Goal: Task Accomplishment & Management: Use online tool/utility

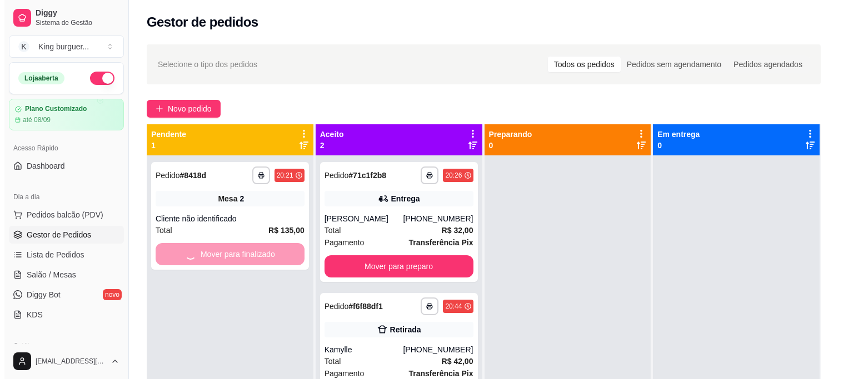
scroll to position [62, 0]
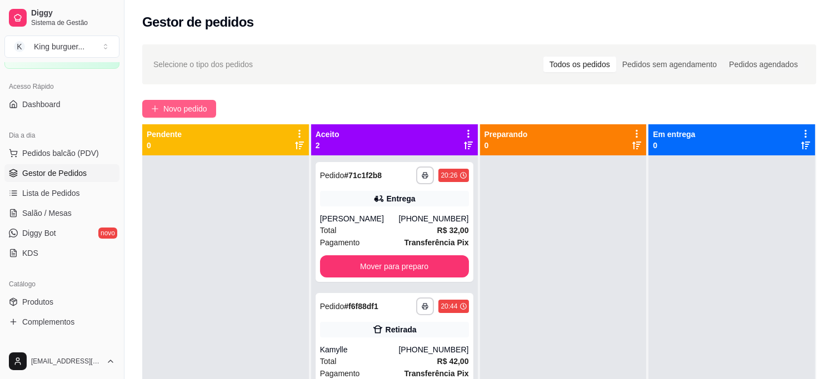
click at [183, 108] on span "Novo pedido" at bounding box center [185, 109] width 44 height 12
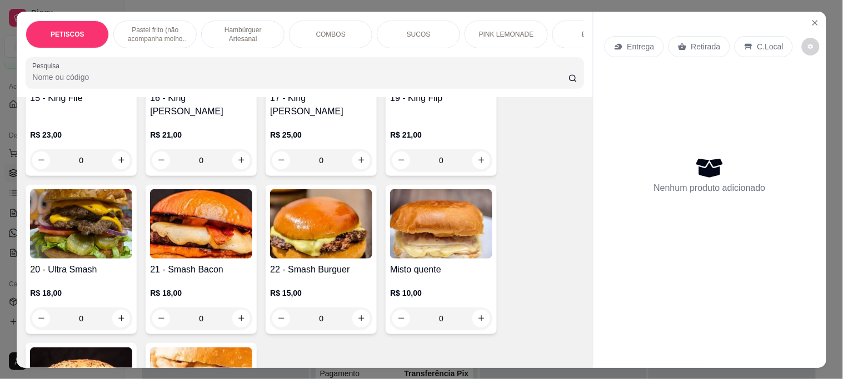
scroll to position [1357, 0]
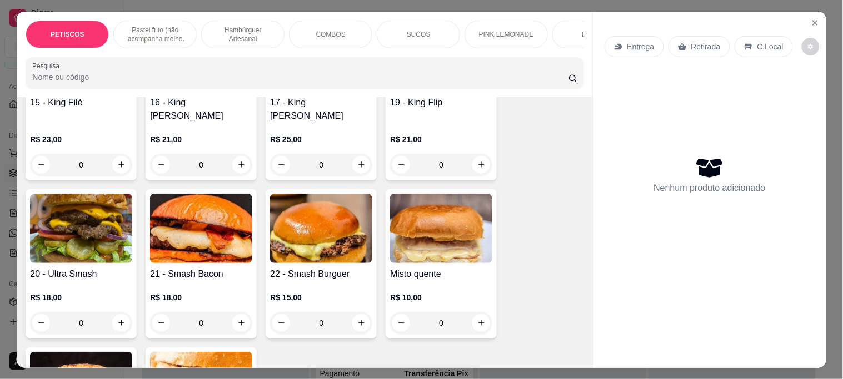
click at [124, 194] on img at bounding box center [81, 228] width 102 height 69
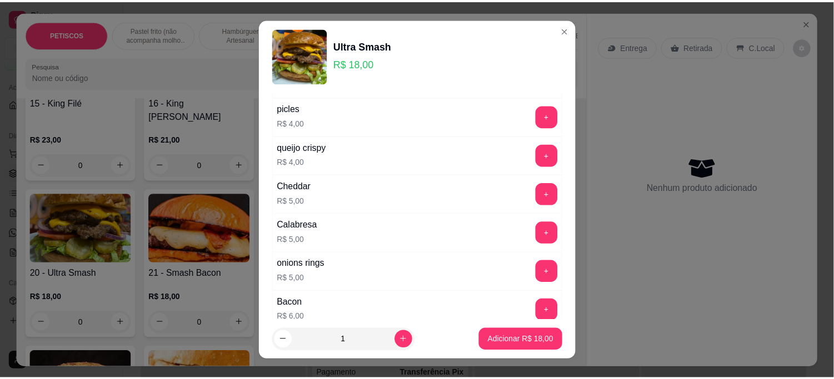
scroll to position [559, 0]
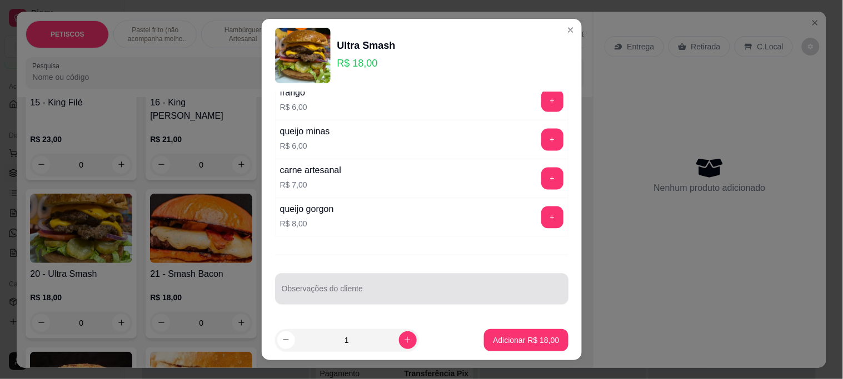
click at [304, 282] on div at bounding box center [422, 289] width 280 height 22
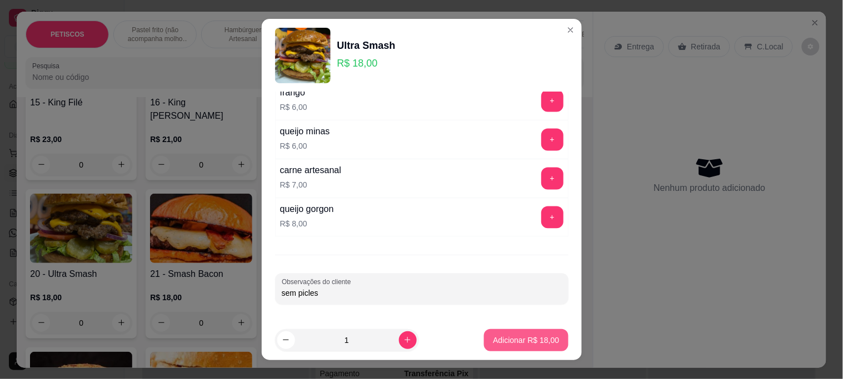
type input "sem picles"
click at [529, 337] on p "Adicionar R$ 18,00" at bounding box center [526, 340] width 66 height 11
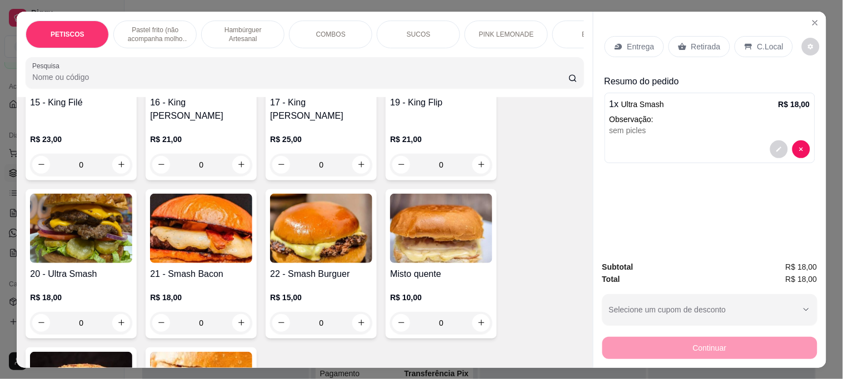
click at [762, 41] on p "C.Local" at bounding box center [770, 46] width 26 height 11
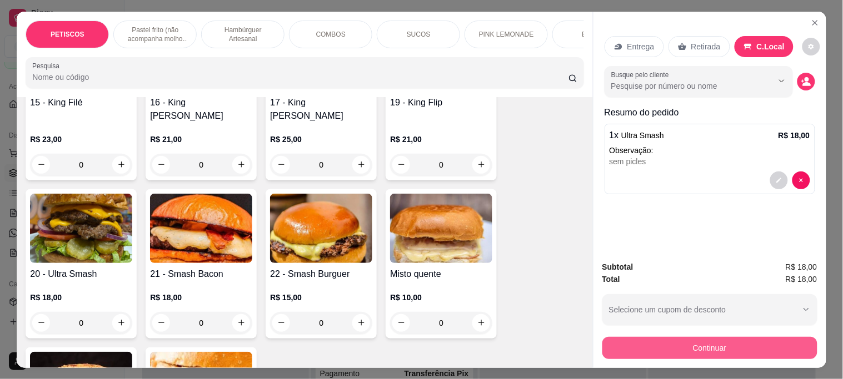
click at [676, 340] on button "Continuar" at bounding box center [709, 348] width 215 height 22
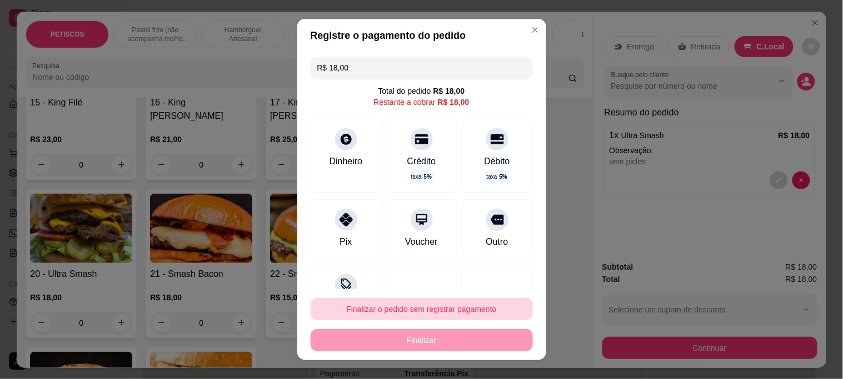
click at [422, 308] on button "Finalizar o pedido sem registrar pagamento" at bounding box center [421, 309] width 222 height 22
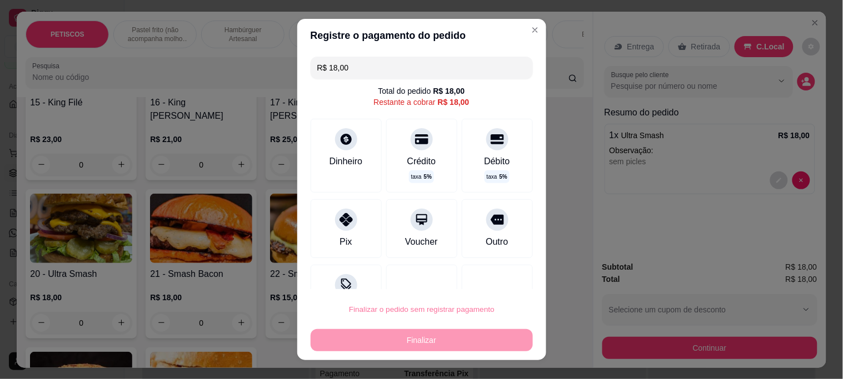
click at [473, 279] on button "Confirmar" at bounding box center [483, 277] width 39 height 17
type input "R$ 0,00"
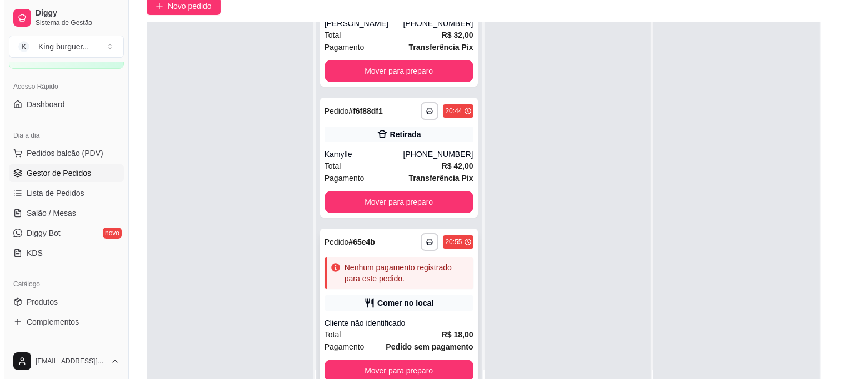
scroll to position [169, 0]
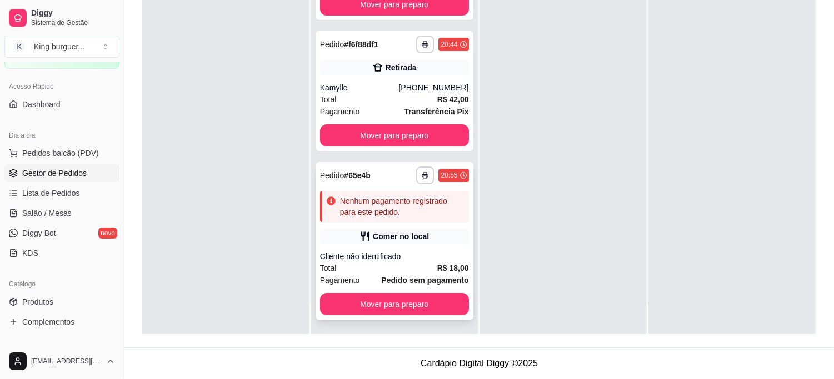
click at [418, 276] on strong "Pedido sem pagamento" at bounding box center [424, 280] width 87 height 9
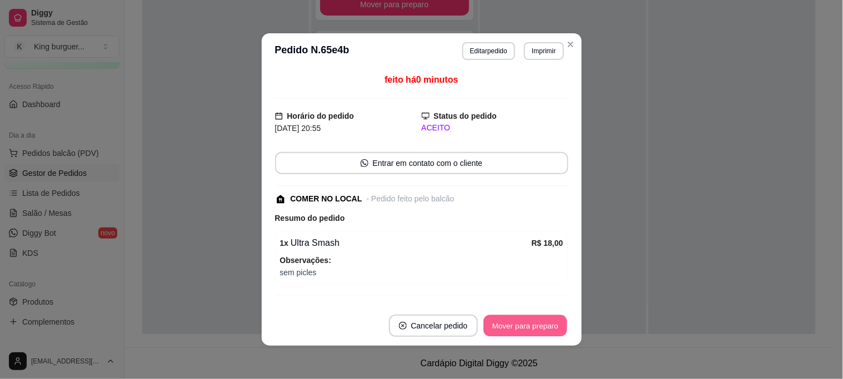
click at [530, 319] on button "Mover para preparo" at bounding box center [524, 326] width 83 height 22
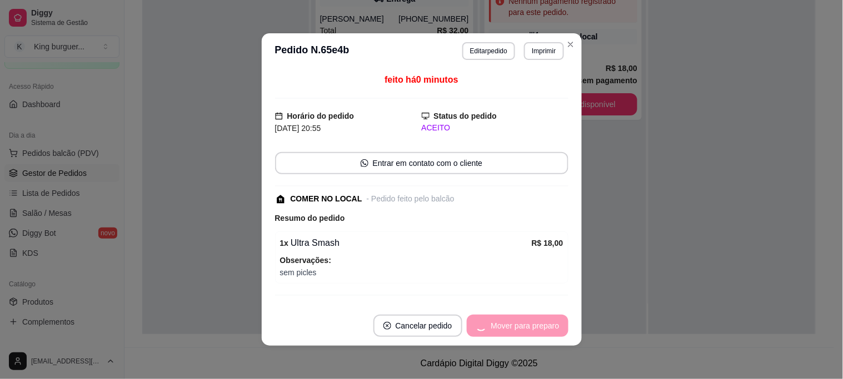
scroll to position [0, 0]
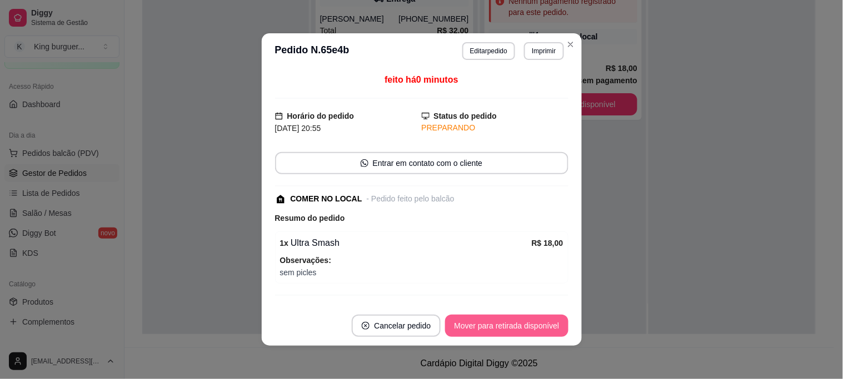
click at [533, 325] on button "Mover para retirada disponível" at bounding box center [506, 326] width 123 height 22
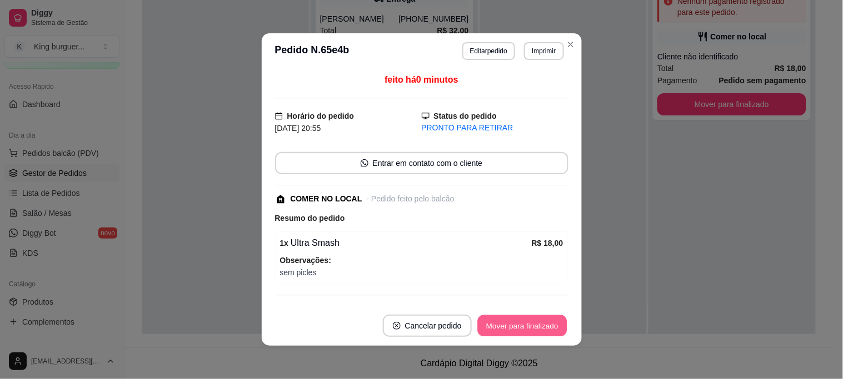
click at [535, 327] on button "Mover para finalizado" at bounding box center [521, 326] width 89 height 22
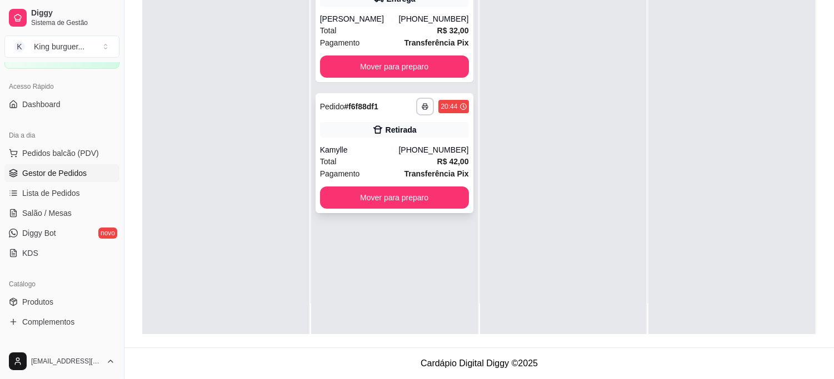
click at [419, 132] on div "Retirada" at bounding box center [394, 130] width 149 height 16
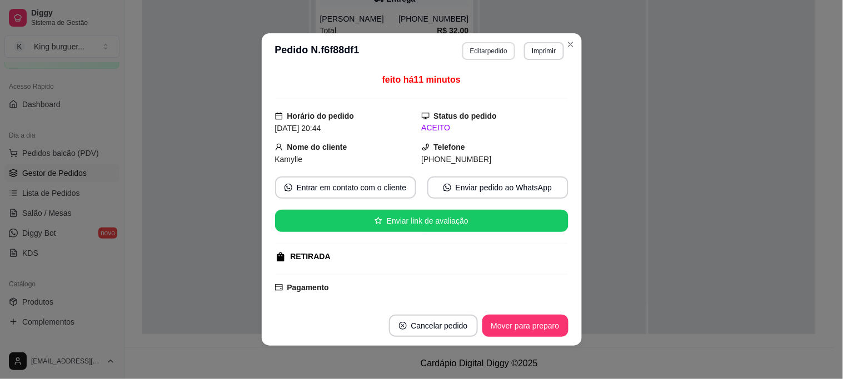
click at [480, 52] on button "Editar pedido" at bounding box center [488, 51] width 53 height 18
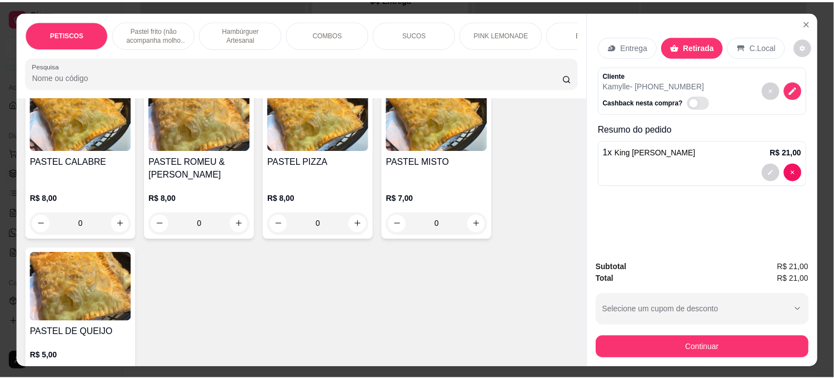
scroll to position [432, 0]
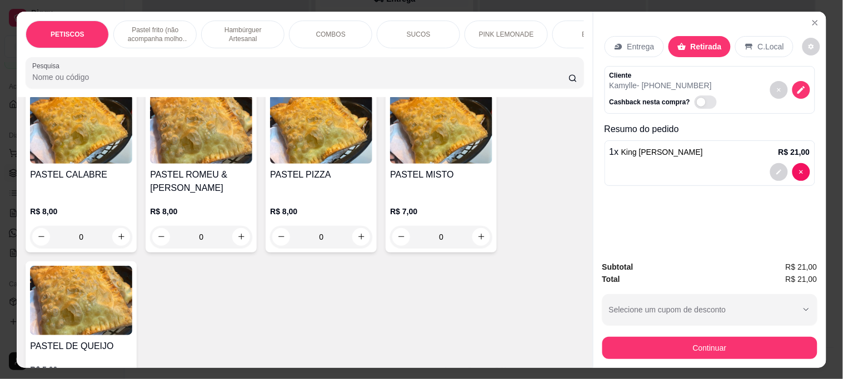
click at [98, 303] on img at bounding box center [81, 300] width 102 height 69
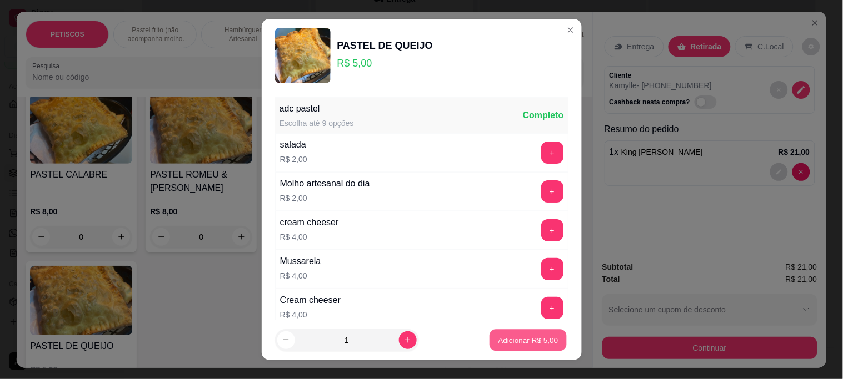
click at [498, 344] on p "Adicionar R$ 5,00" at bounding box center [528, 340] width 60 height 11
type input "1"
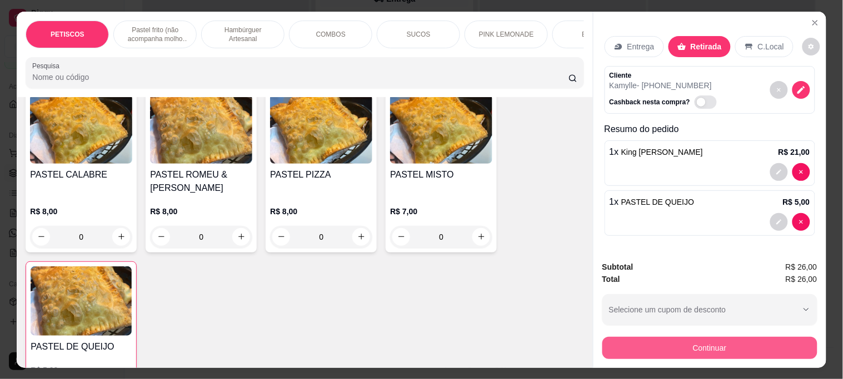
click at [642, 345] on button "Continuar" at bounding box center [709, 348] width 215 height 22
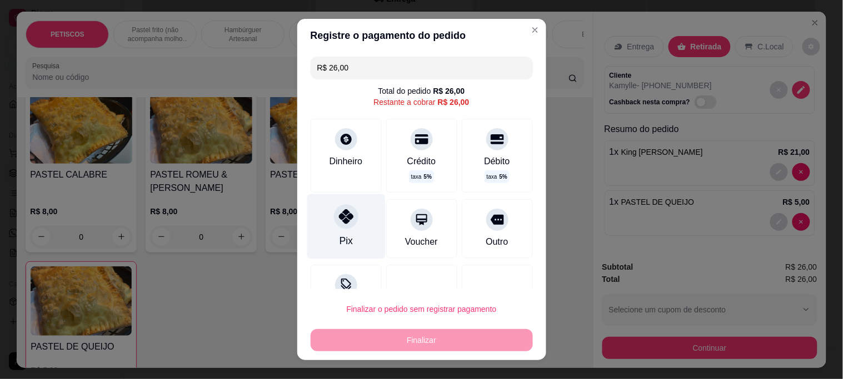
click at [338, 217] on icon at bounding box center [345, 216] width 14 height 14
type input "R$ 0,00"
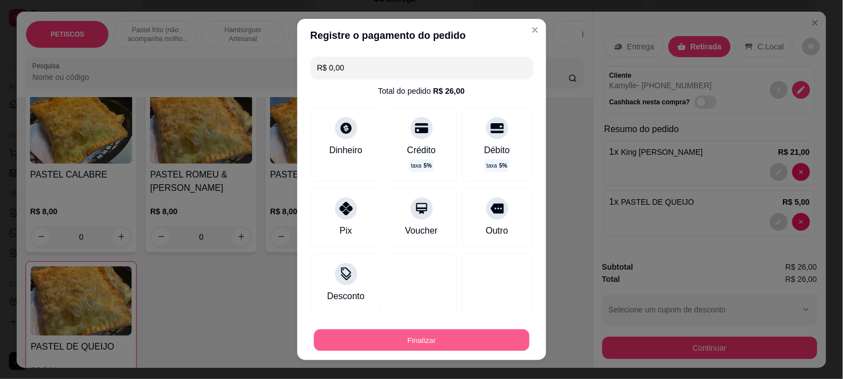
click at [403, 335] on button "Finalizar" at bounding box center [421, 340] width 215 height 22
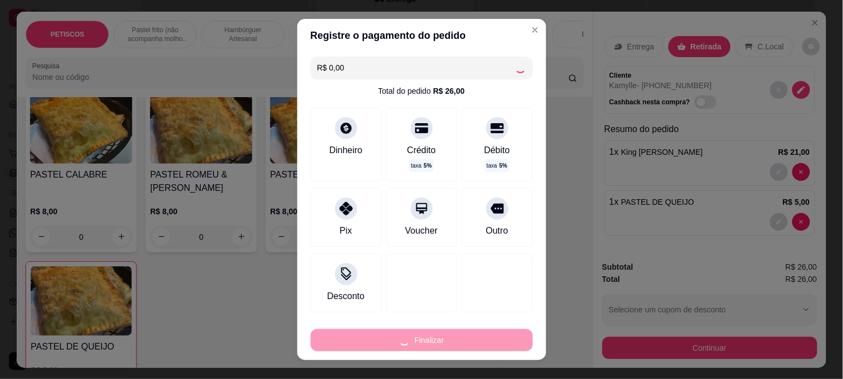
type input "0"
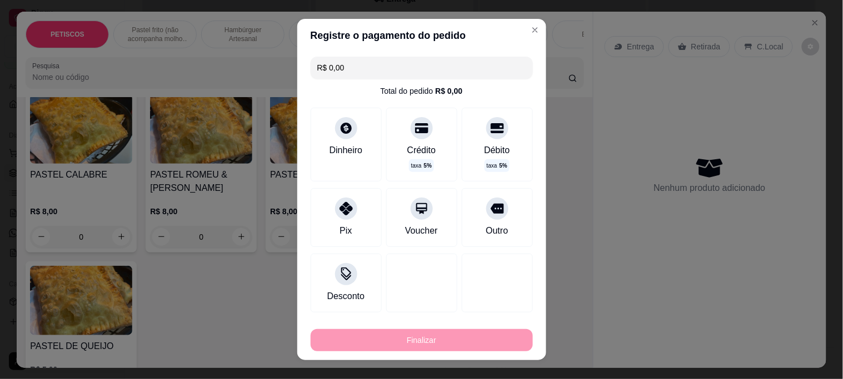
type input "-R$ 26,00"
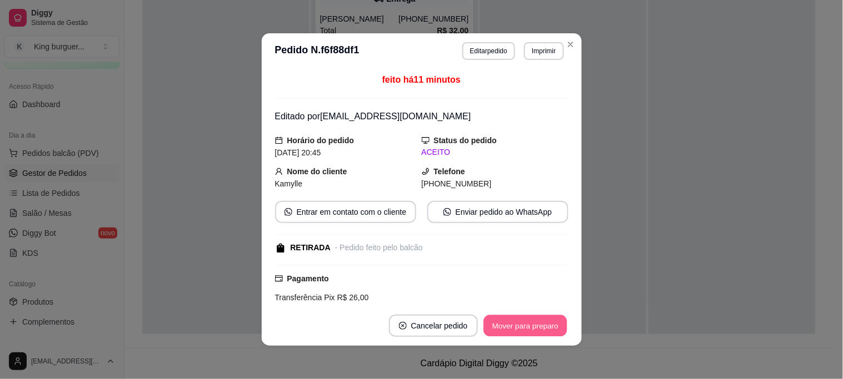
click at [524, 323] on button "Mover para preparo" at bounding box center [524, 326] width 83 height 22
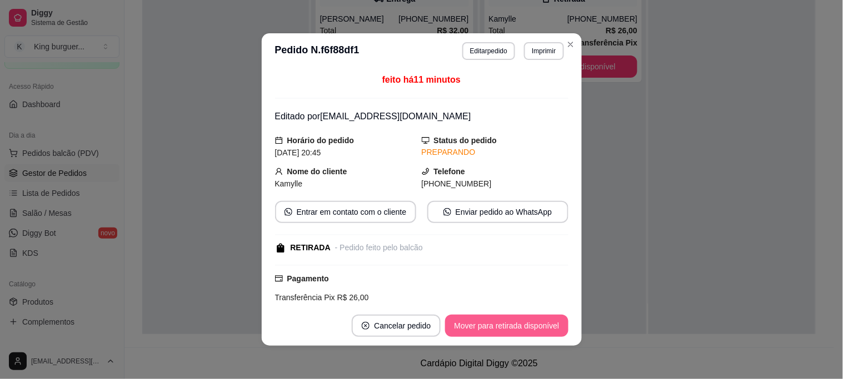
click at [523, 323] on button "Mover para retirada disponível" at bounding box center [506, 326] width 123 height 22
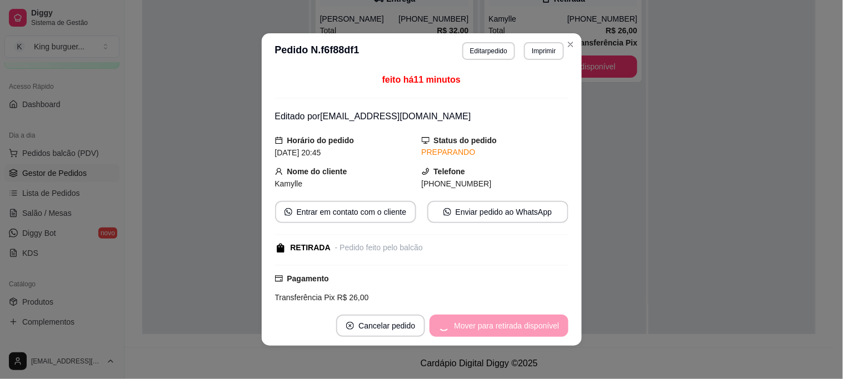
click at [522, 324] on div "Mover para retirada disponível" at bounding box center [498, 326] width 138 height 22
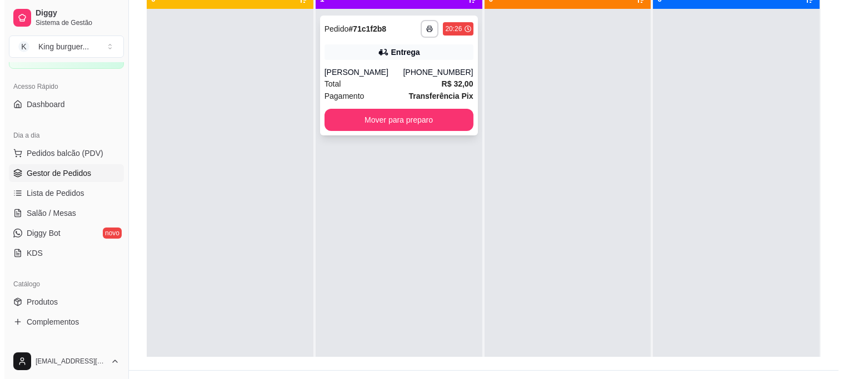
scroll to position [108, 0]
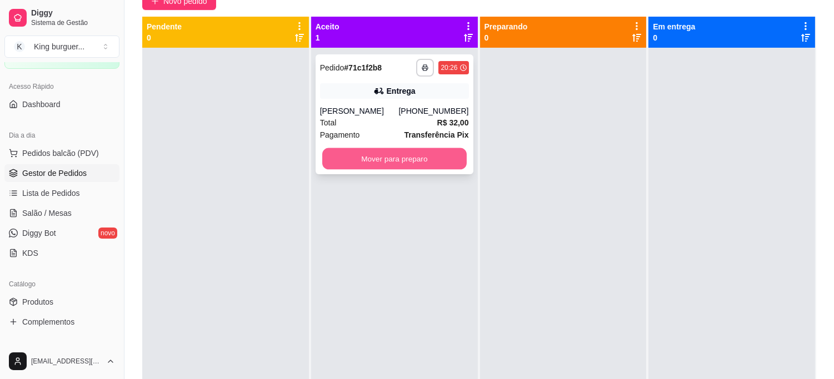
click at [425, 160] on button "Mover para preparo" at bounding box center [394, 159] width 144 height 22
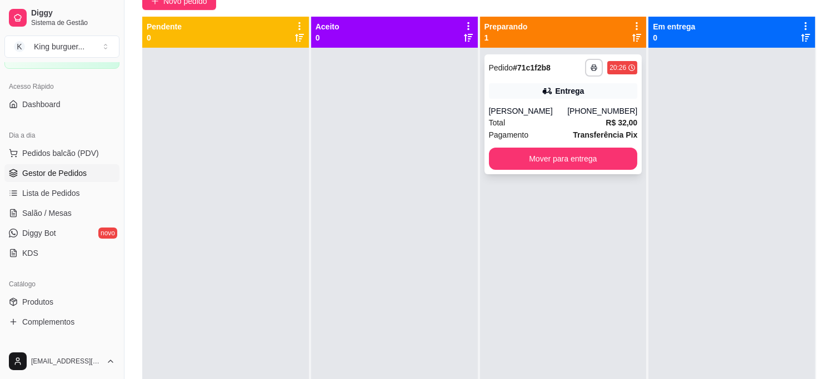
click at [534, 109] on div "[PERSON_NAME]" at bounding box center [528, 111] width 79 height 11
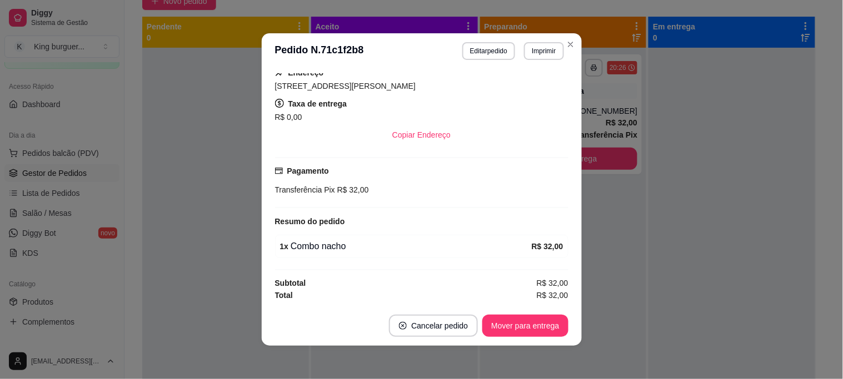
scroll to position [2, 0]
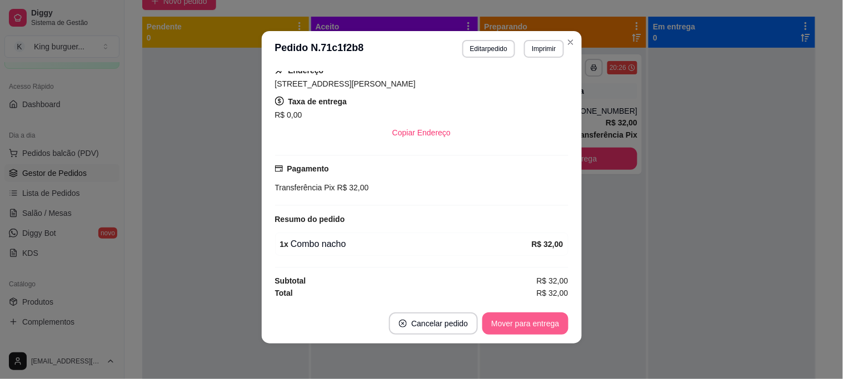
click at [511, 325] on button "Mover para entrega" at bounding box center [525, 324] width 86 height 22
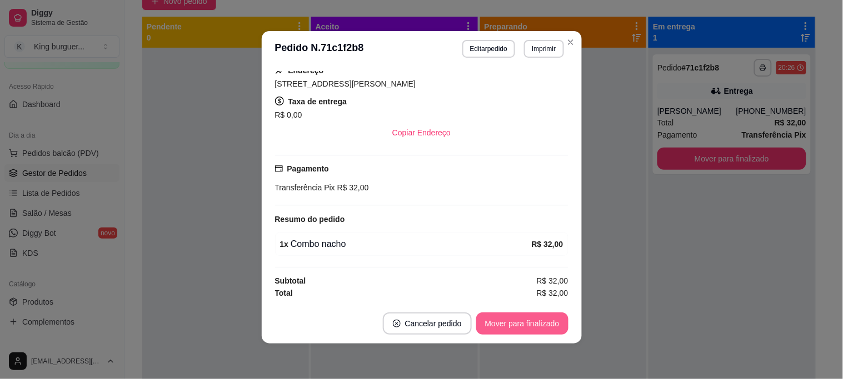
click at [521, 321] on button "Mover para finalizado" at bounding box center [522, 324] width 92 height 22
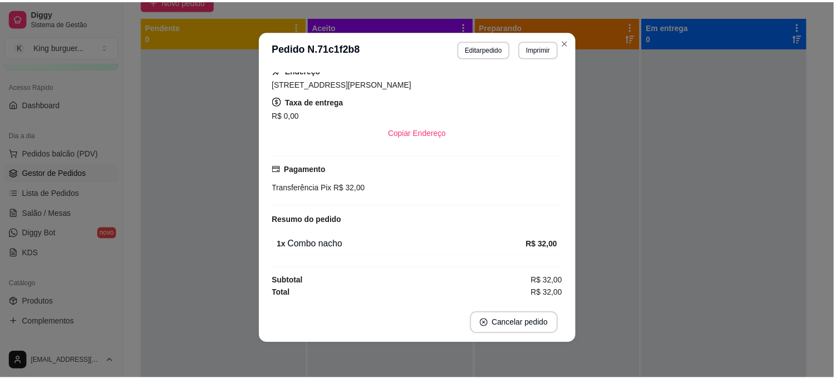
scroll to position [179, 0]
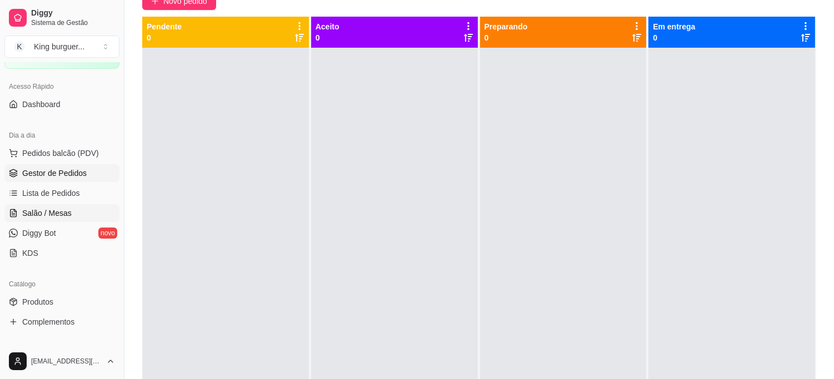
click at [62, 211] on span "Salão / Mesas" at bounding box center [46, 213] width 49 height 11
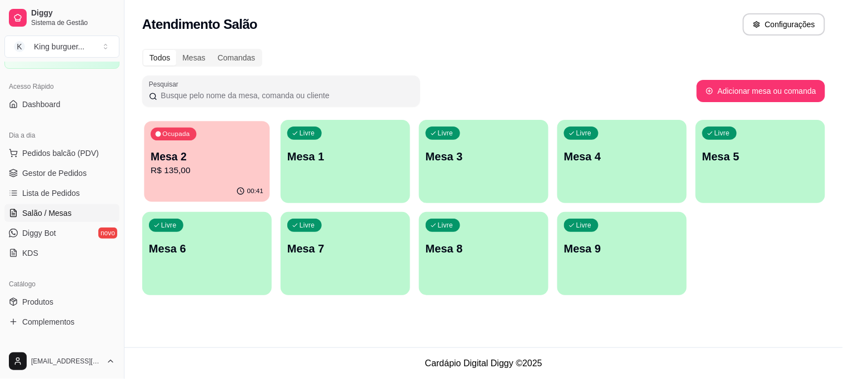
click at [210, 156] on p "Mesa 2" at bounding box center [207, 156] width 113 height 15
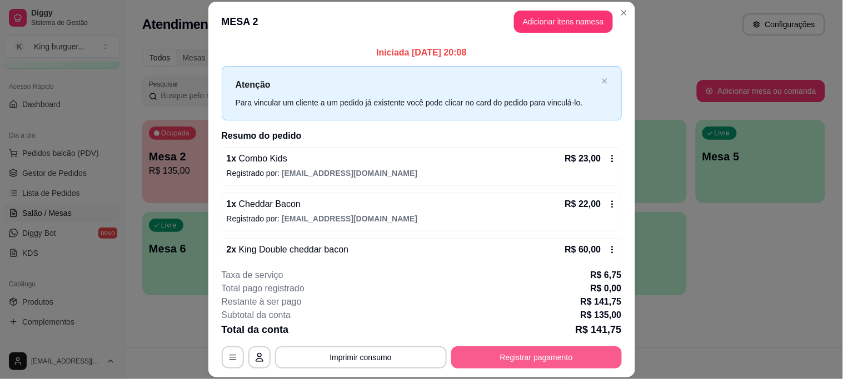
click at [540, 356] on button "Registrar pagamento" at bounding box center [536, 358] width 171 height 22
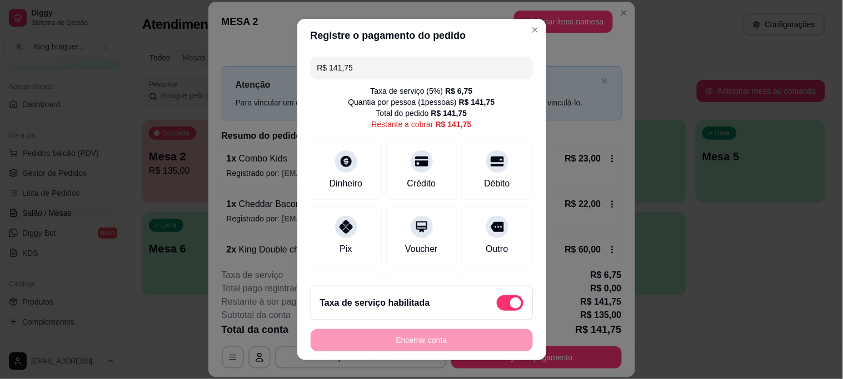
click at [497, 306] on span at bounding box center [510, 303] width 27 height 16
click at [496, 306] on input "checkbox" at bounding box center [499, 308] width 7 height 7
checkbox input "true"
type input "R$ 135,00"
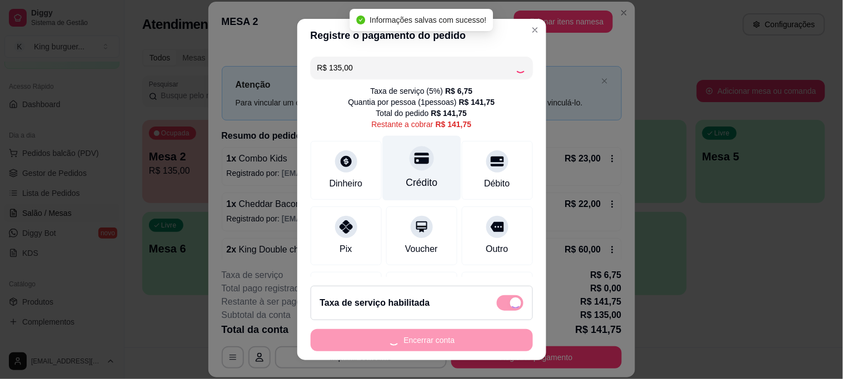
checkbox input "false"
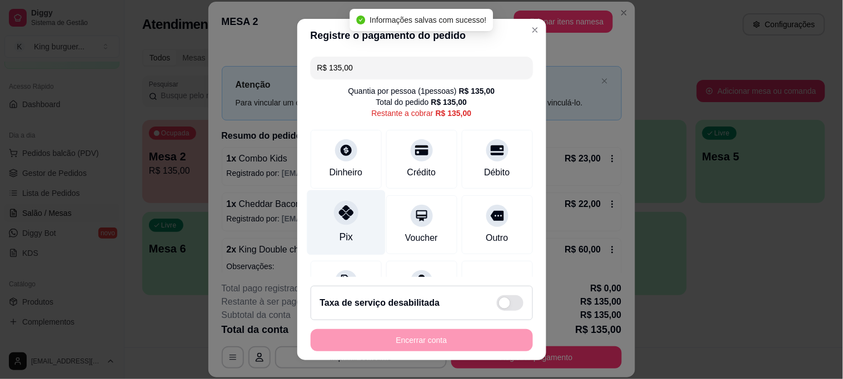
click at [338, 213] on icon at bounding box center [345, 212] width 14 height 14
type input "R$ 0,00"
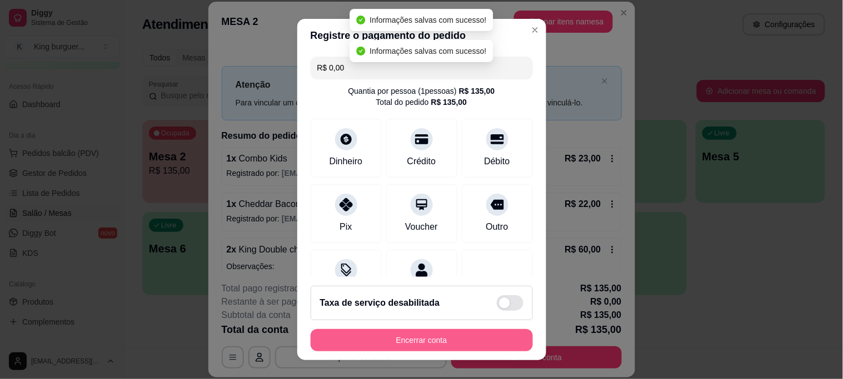
click at [502, 337] on button "Encerrar conta" at bounding box center [421, 340] width 222 height 22
